Goal: Task Accomplishment & Management: Manage account settings

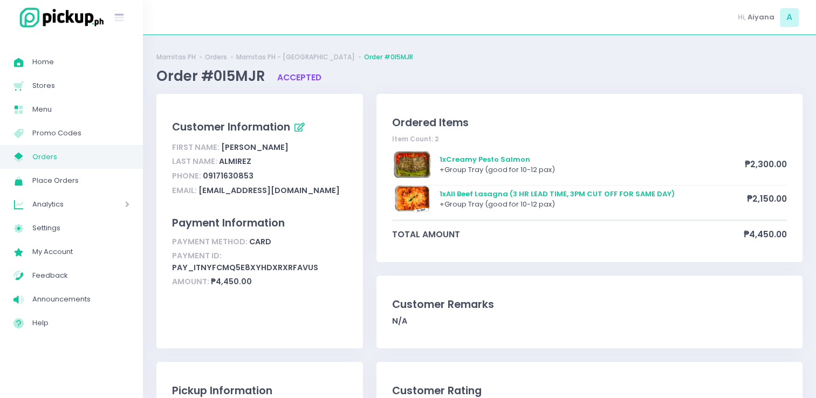
drag, startPoint x: 0, startPoint y: 0, endPoint x: 61, endPoint y: 153, distance: 164.5
click at [61, 153] on span "Orders" at bounding box center [80, 157] width 97 height 14
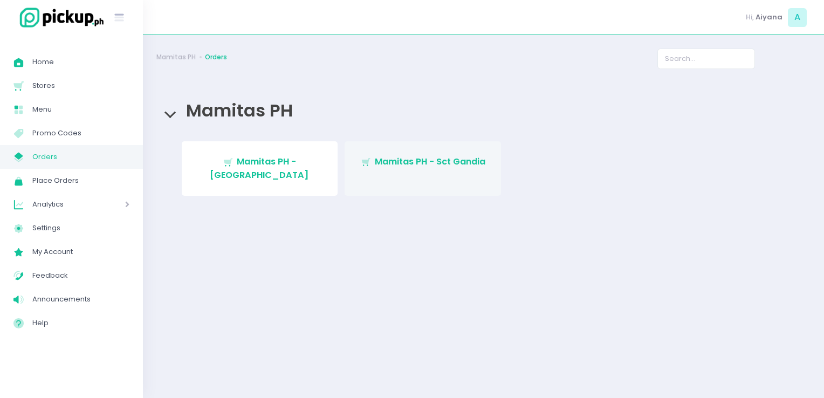
click at [387, 172] on link "Stockholm-icons / Shopping / Cart1 Created with Sketch. Mamitas PH - Sct Gandia" at bounding box center [423, 168] width 156 height 54
click at [430, 175] on link "Stockholm-icons / Shopping / Cart1 Created with Sketch. Mamitas PH - Sct Gandia" at bounding box center [423, 168] width 156 height 54
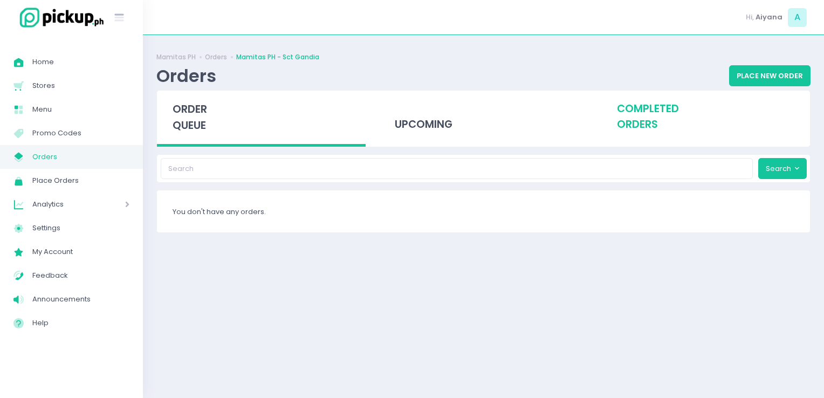
click at [631, 133] on div "completed orders" at bounding box center [705, 117] width 209 height 53
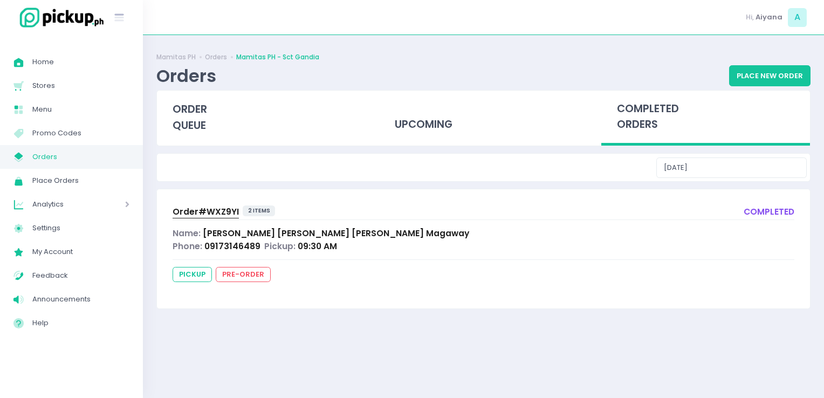
click at [221, 206] on span "Order# WXZ9YI" at bounding box center [206, 211] width 66 height 11
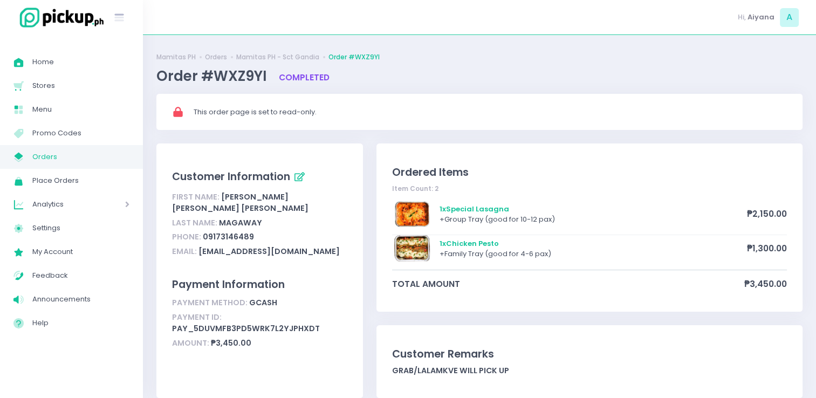
click at [107, 149] on link "My Store Created with Sketch. Orders" at bounding box center [71, 157] width 143 height 24
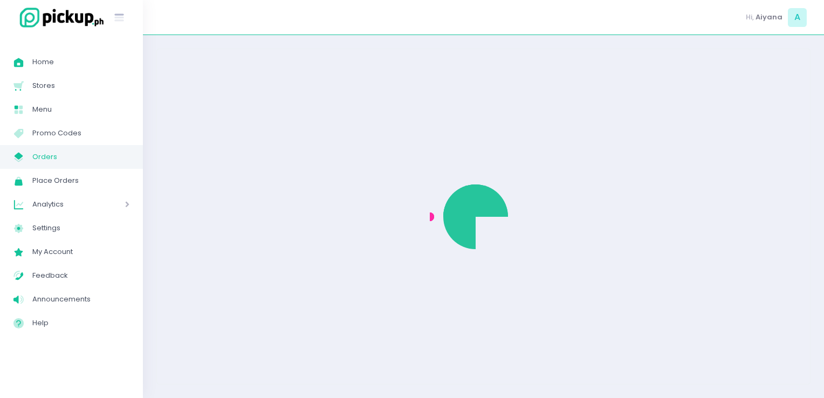
click at [69, 157] on span "Orders" at bounding box center [80, 157] width 97 height 14
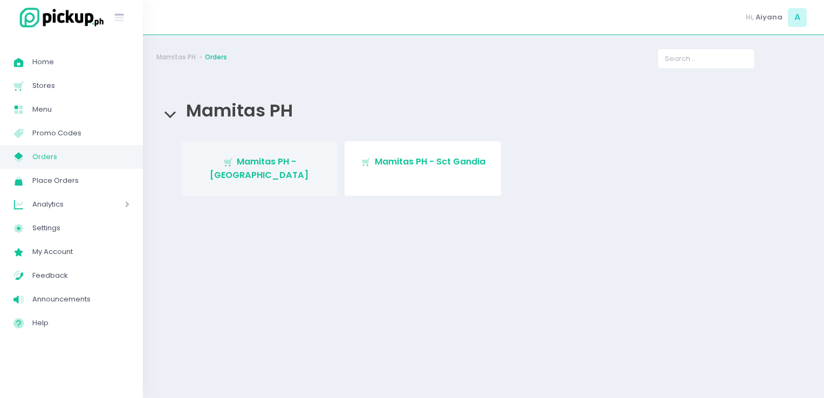
click at [271, 168] on link "Stockholm-icons / Shopping / Cart1 Created with Sketch. Mamitas PH - [GEOGRAPHI…" at bounding box center [260, 168] width 156 height 54
